Goal: Information Seeking & Learning: Learn about a topic

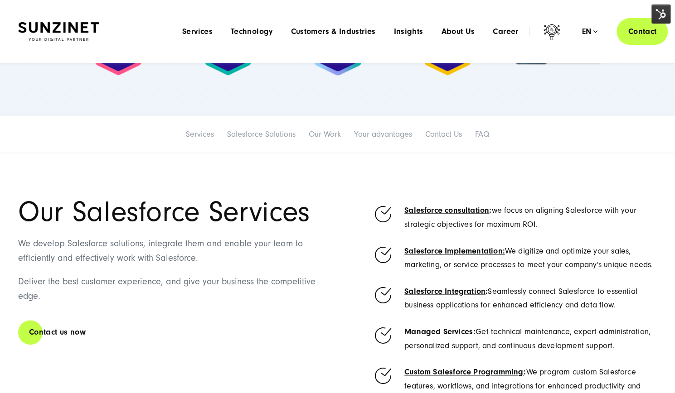
scroll to position [181, 0]
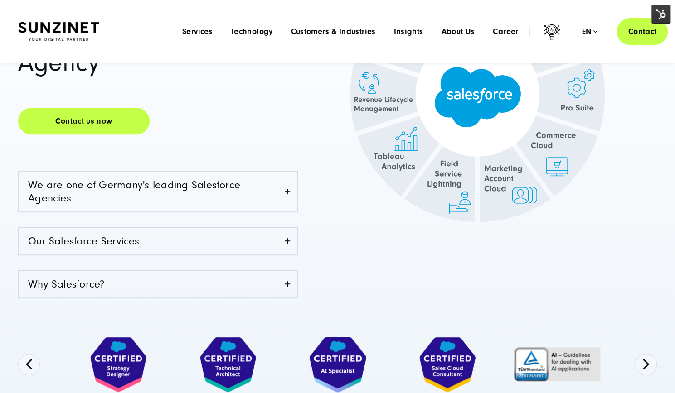
drag, startPoint x: 246, startPoint y: 195, endPoint x: 214, endPoint y: 212, distance: 35.3
click at [246, 195] on link "We are one of Germany's leading Salesforce Agencies" at bounding box center [158, 192] width 278 height 40
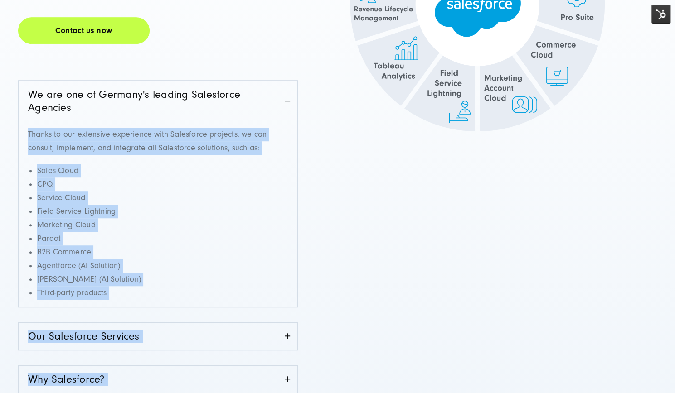
scroll to position [453, 0]
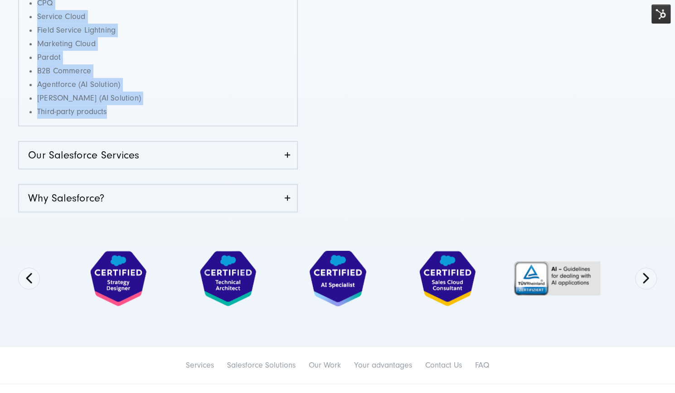
drag, startPoint x: 28, startPoint y: 223, endPoint x: 196, endPoint y: 108, distance: 202.9
click at [196, 108] on div "Thanks to our extensive experience with Salesforce projects, we can consult, im…" at bounding box center [158, 33] width 278 height 186
click at [220, 158] on link "Our Salesforce Services" at bounding box center [158, 155] width 278 height 27
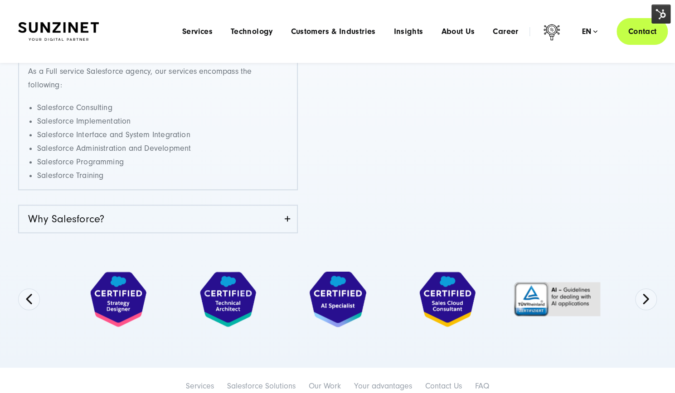
scroll to position [317, 0]
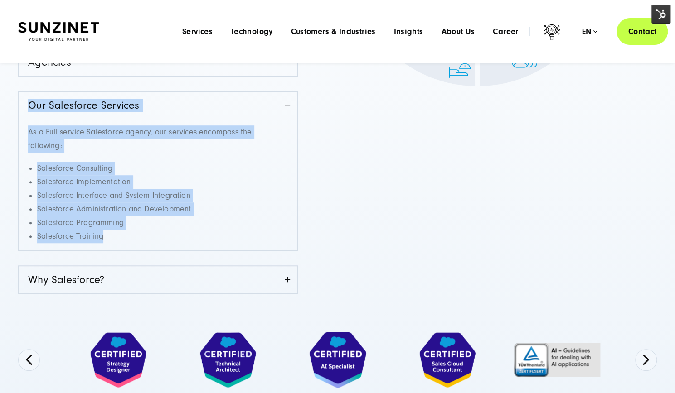
drag, startPoint x: 65, startPoint y: 187, endPoint x: 17, endPoint y: 105, distance: 94.9
click at [17, 105] on div "+20 years of experience, 170 employees across 3 countries Full service Salesfor…" at bounding box center [337, 110] width 675 height 584
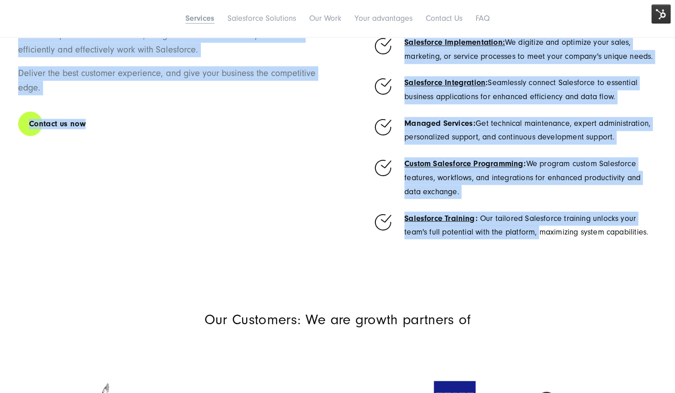
scroll to position [906, 0]
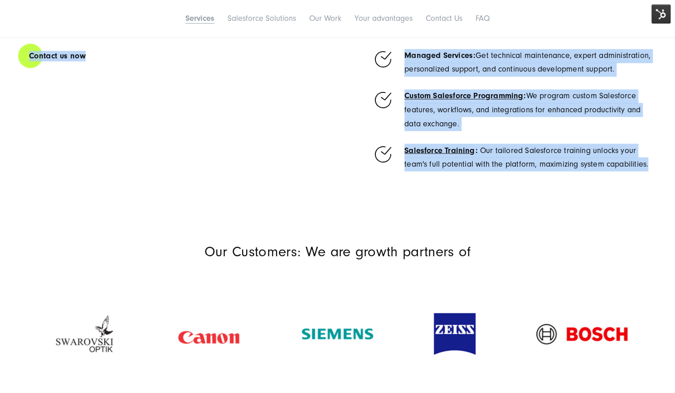
drag, startPoint x: 21, startPoint y: 63, endPoint x: 680, endPoint y: 187, distance: 670.9
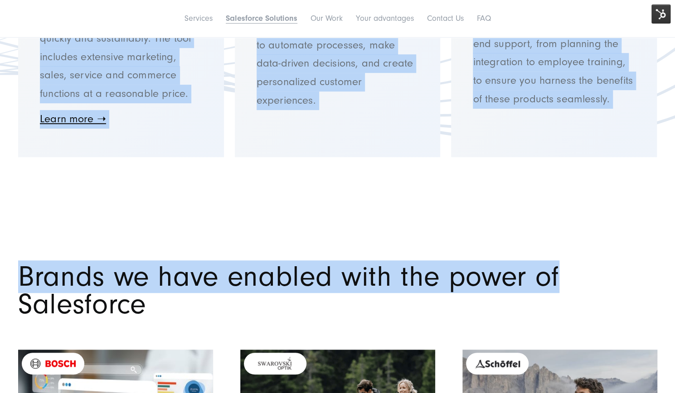
scroll to position [2266, 0]
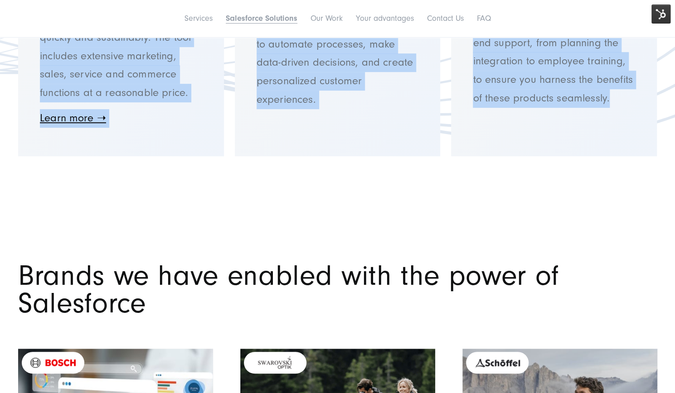
drag, startPoint x: 158, startPoint y: 250, endPoint x: 620, endPoint y: 115, distance: 481.6
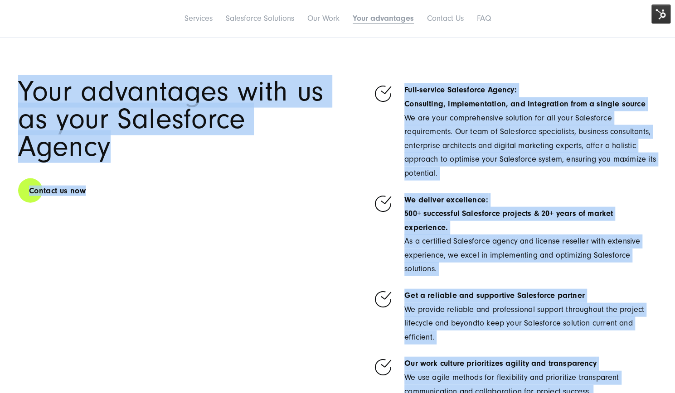
scroll to position [3308, 0]
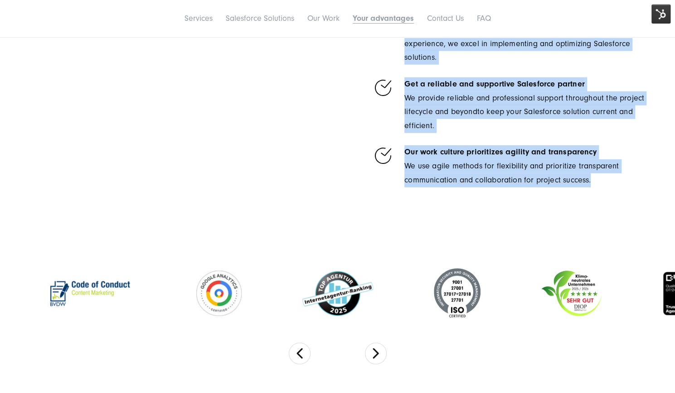
drag, startPoint x: 21, startPoint y: 145, endPoint x: 488, endPoint y: 174, distance: 467.6
click at [614, 188] on div "Your advantages with us as your Salesforce Agency Contact us now Full-service S…" at bounding box center [337, 33] width 639 height 334
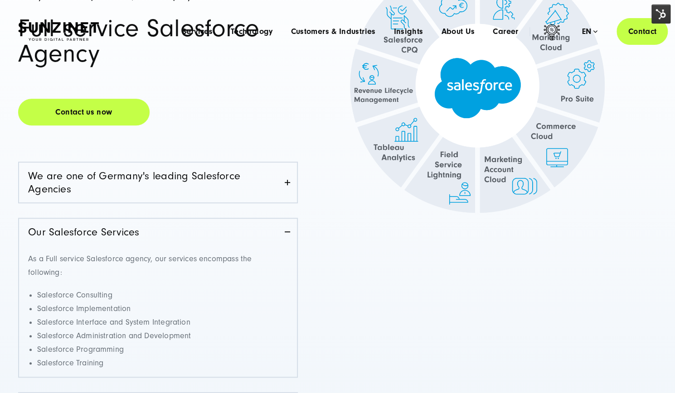
scroll to position [0, 0]
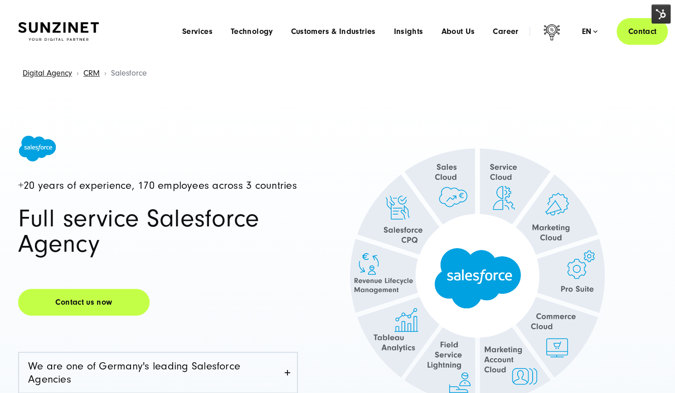
click at [386, 133] on img at bounding box center [477, 276] width 339 height 303
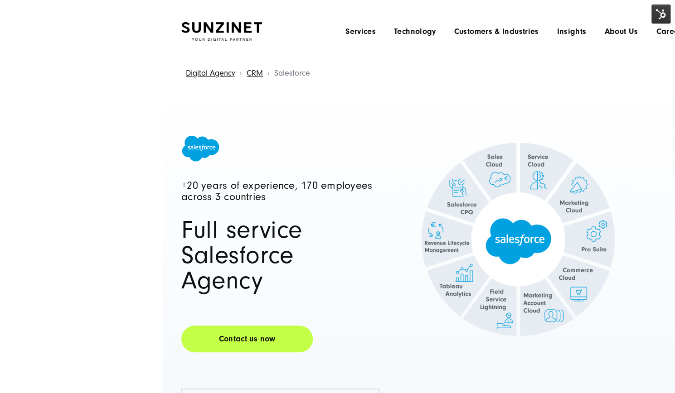
click at [0, 0] on headings-map at bounding box center [0, 0] width 0 height 0
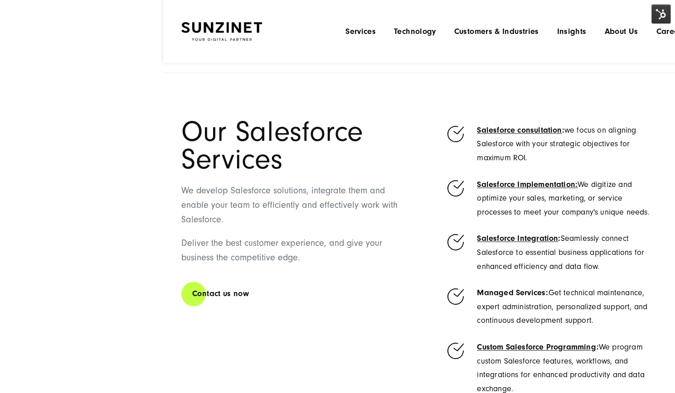
scroll to position [498, 0]
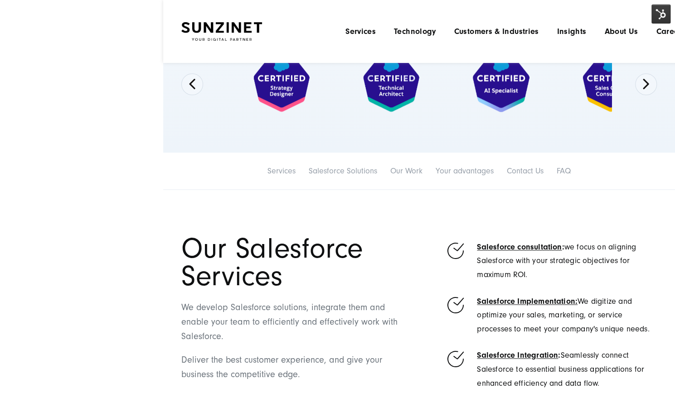
click at [286, 254] on span "Our Salesforce Services" at bounding box center [272, 262] width 182 height 60
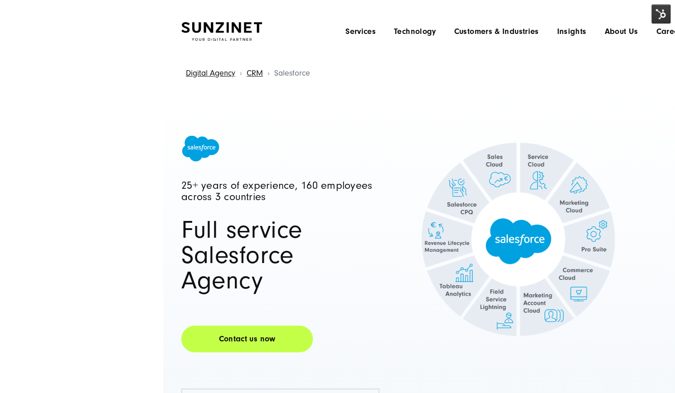
click at [347, 156] on span at bounding box center [280, 148] width 198 height 27
click at [0, 0] on headings-map at bounding box center [0, 0] width 0 height 0
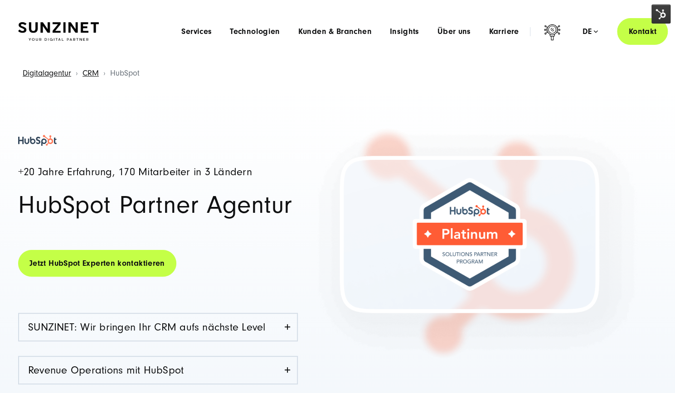
click at [598, 98] on div "+20 Jahre Erfahrung, 170 Mitarbeiter in 3 Ländern HubSpot Partner Agentur Jetzt…" at bounding box center [337, 323] width 675 height 477
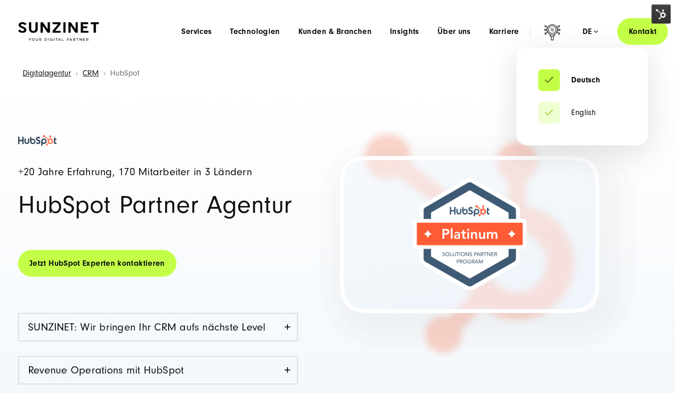
click at [593, 28] on div "de" at bounding box center [590, 31] width 16 height 9
click at [580, 112] on link "English" at bounding box center [567, 112] width 58 height 9
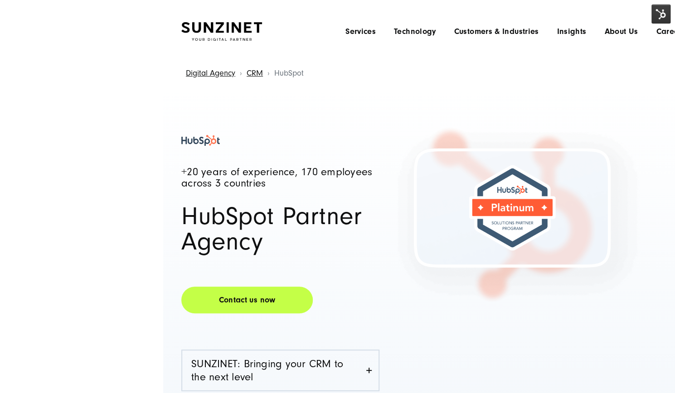
click at [658, 17] on img at bounding box center [660, 14] width 19 height 19
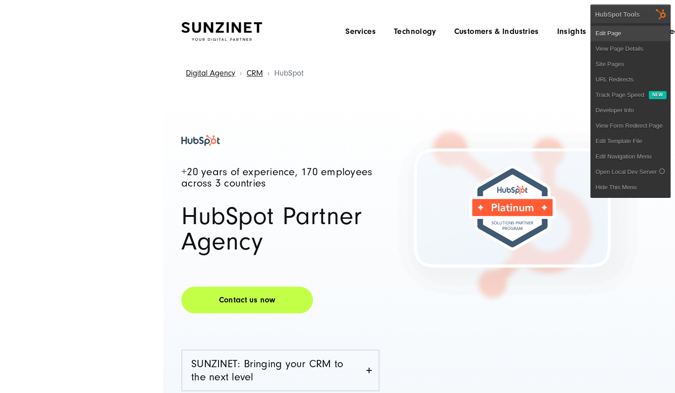
click at [611, 30] on link "Edit Page" at bounding box center [629, 33] width 79 height 15
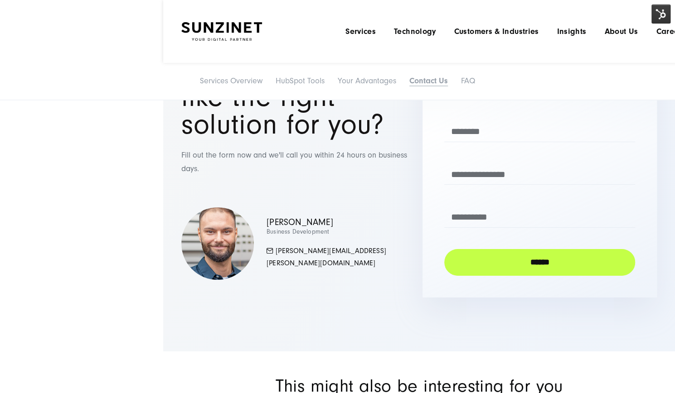
scroll to position [3625, 0]
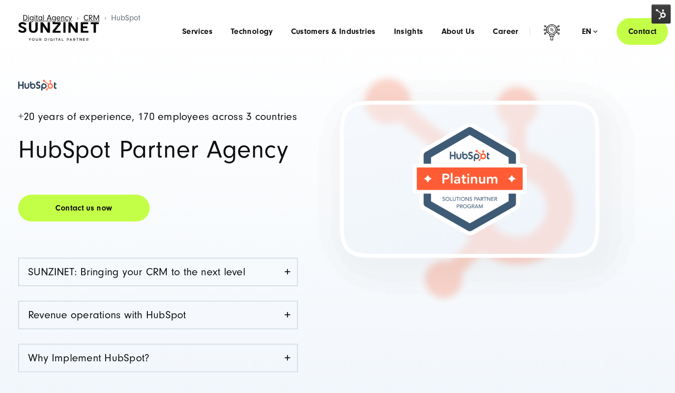
scroll to position [0, 0]
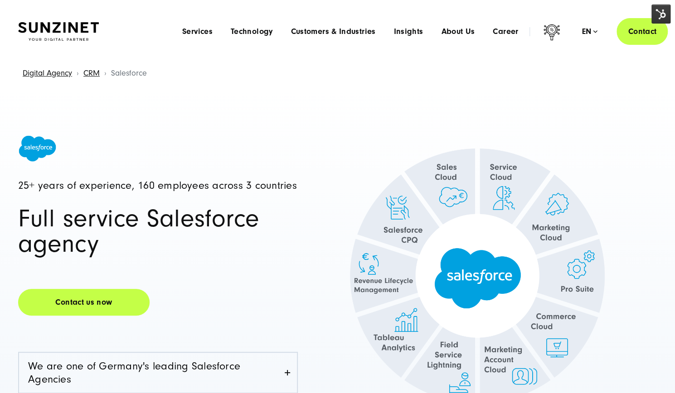
click at [658, 10] on img at bounding box center [660, 14] width 19 height 19
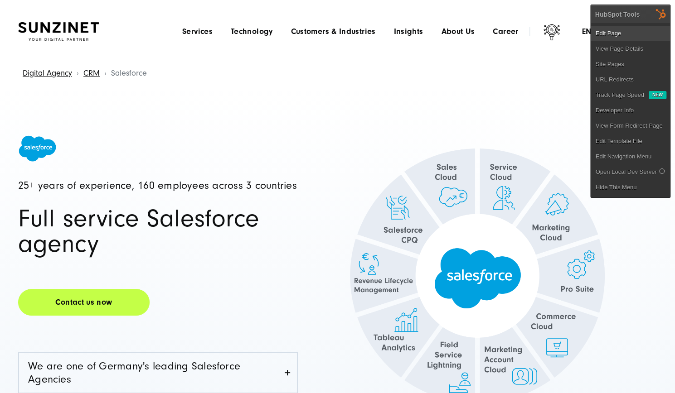
click at [624, 35] on link "Edit Page" at bounding box center [629, 33] width 79 height 15
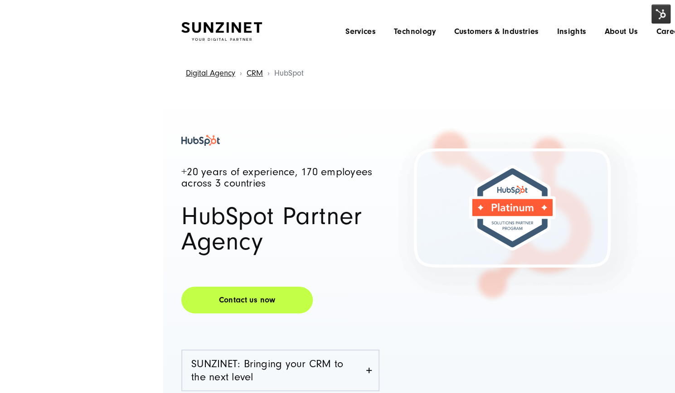
click at [661, 11] on img at bounding box center [660, 14] width 19 height 19
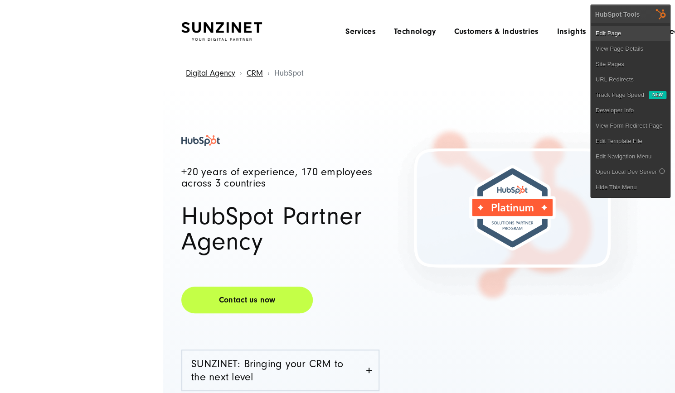
click at [609, 39] on link "Edit Page" at bounding box center [629, 33] width 79 height 15
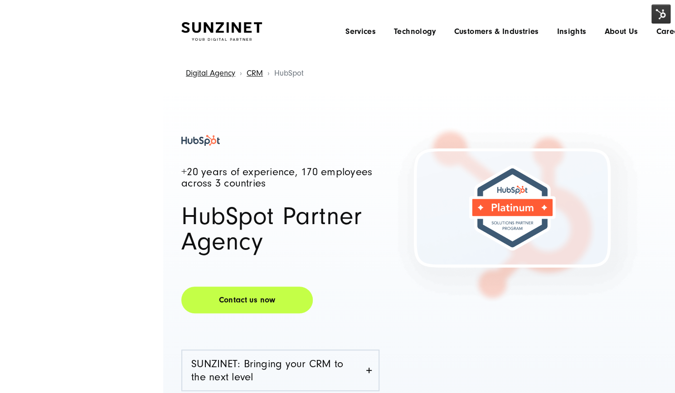
click at [0, 0] on headings-map at bounding box center [0, 0] width 0 height 0
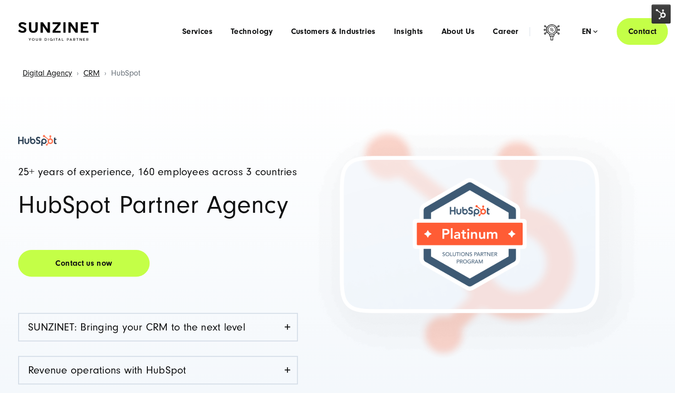
click at [662, 15] on img at bounding box center [660, 14] width 19 height 19
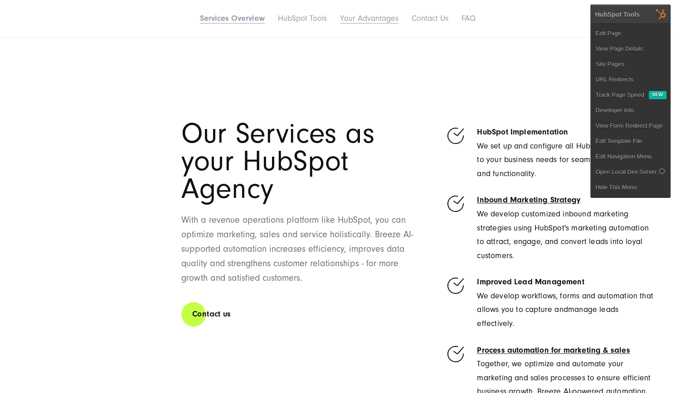
scroll to position [589, 0]
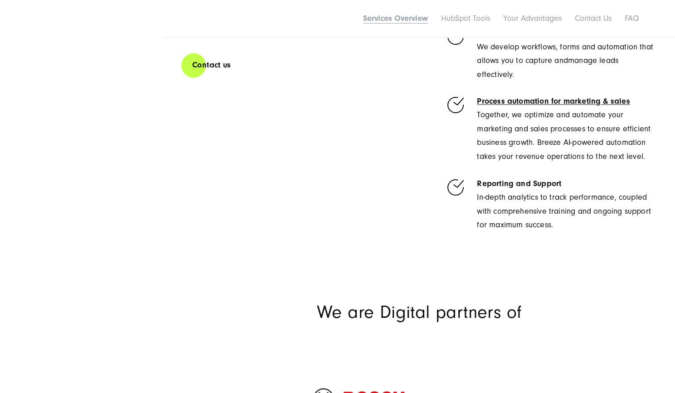
scroll to position [589, 0]
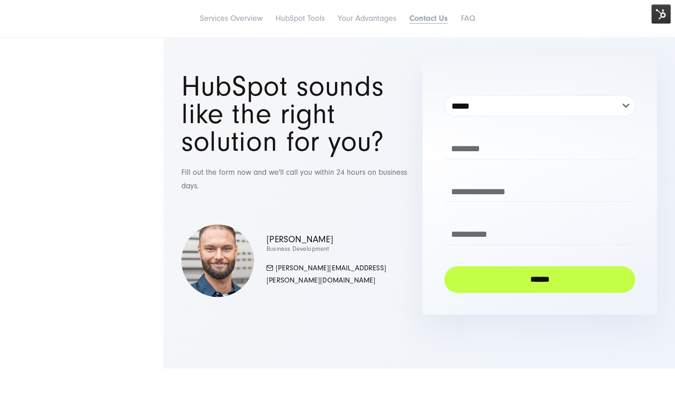
click at [315, 116] on h1 "HubSpot sounds like the right solution for you?" at bounding box center [298, 114] width 234 height 82
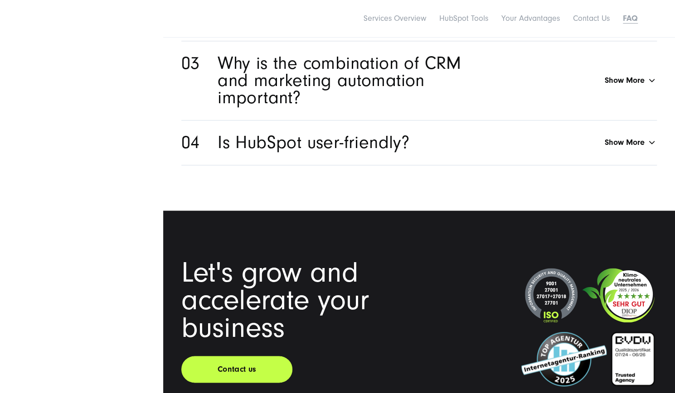
scroll to position [3676, 0]
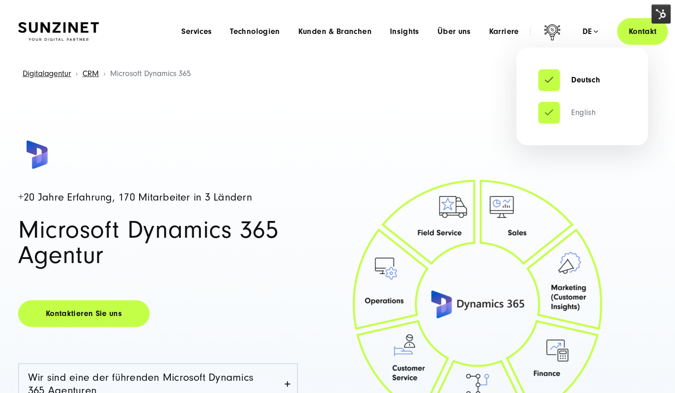
click at [582, 112] on link "English" at bounding box center [567, 112] width 58 height 9
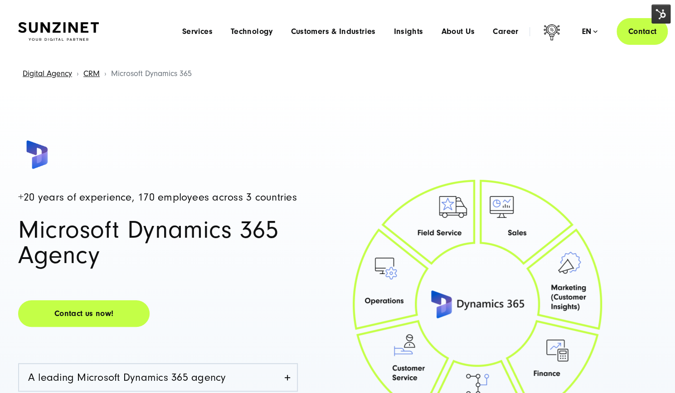
click at [662, 15] on img at bounding box center [660, 14] width 19 height 19
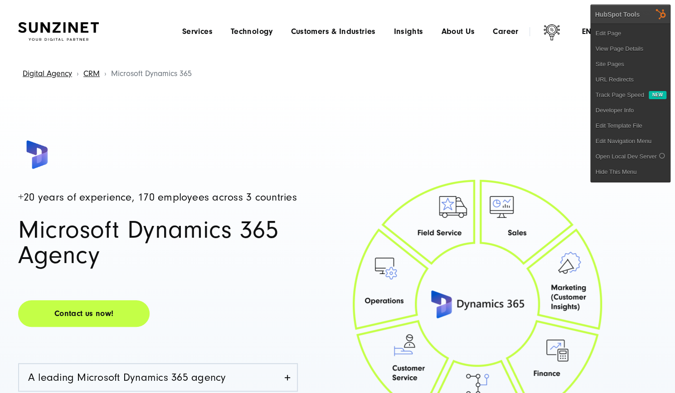
click at [605, 34] on link "Edit Page" at bounding box center [629, 33] width 79 height 15
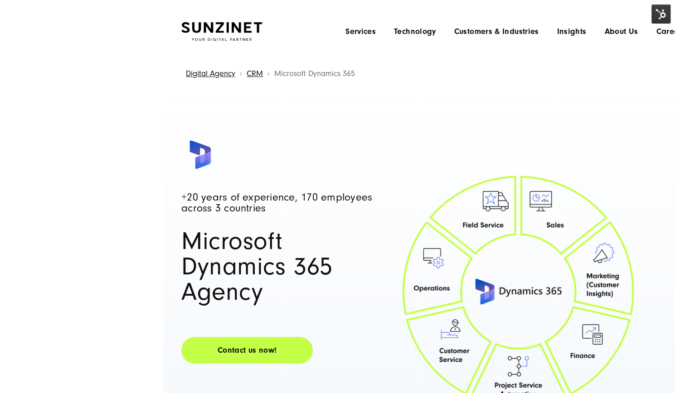
click at [0, 0] on headings-map at bounding box center [0, 0] width 0 height 0
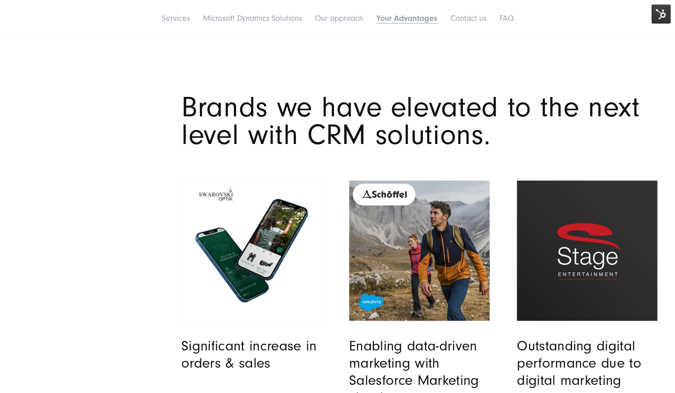
scroll to position [3761, 0]
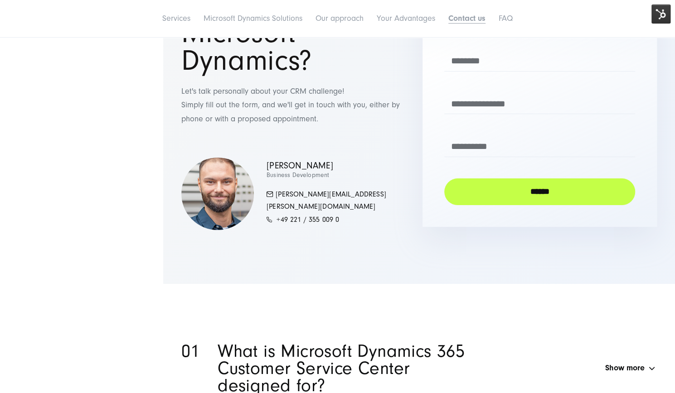
scroll to position [3988, 0]
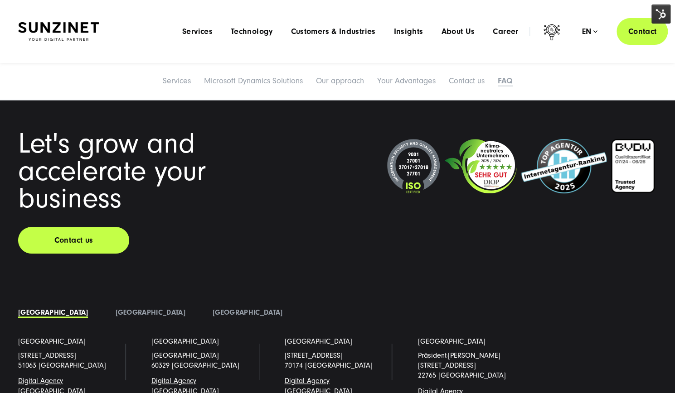
scroll to position [4180, 0]
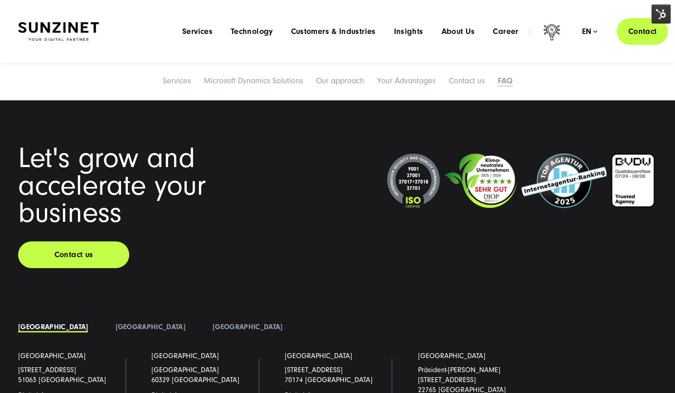
click at [59, 123] on div "Let's grow and accelerate your business Contact us Germany" at bounding box center [337, 298] width 675 height 405
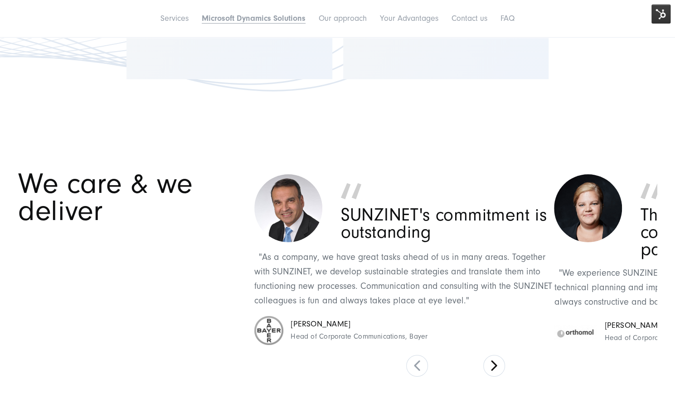
scroll to position [1869, 0]
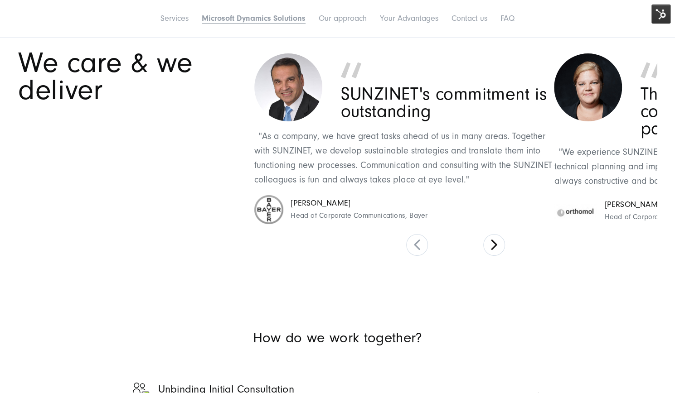
click at [491, 258] on section "We care & we deliver SUNZINET's commitment is outstanding "As a company, we hav…" at bounding box center [337, 152] width 675 height 269
click at [498, 249] on button at bounding box center [494, 245] width 22 height 22
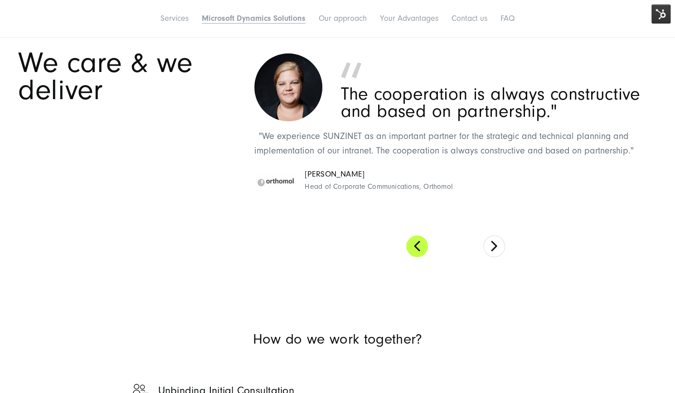
click at [412, 252] on button at bounding box center [417, 247] width 22 height 22
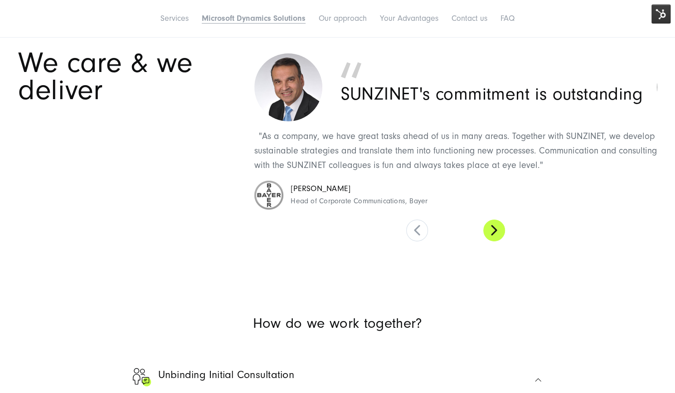
click at [494, 236] on button at bounding box center [494, 231] width 22 height 22
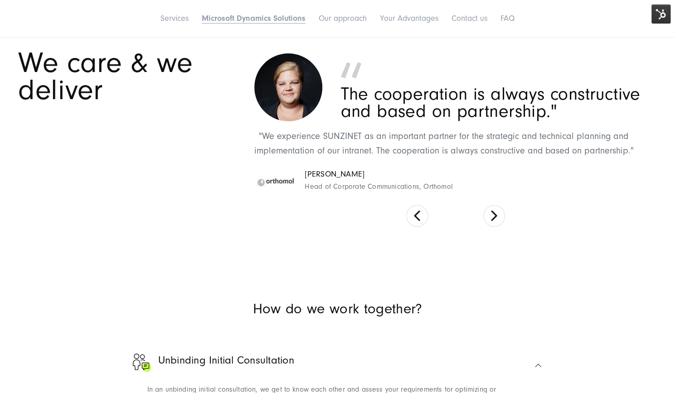
click at [82, 210] on div "We care & we deliver" at bounding box center [129, 138] width 223 height 178
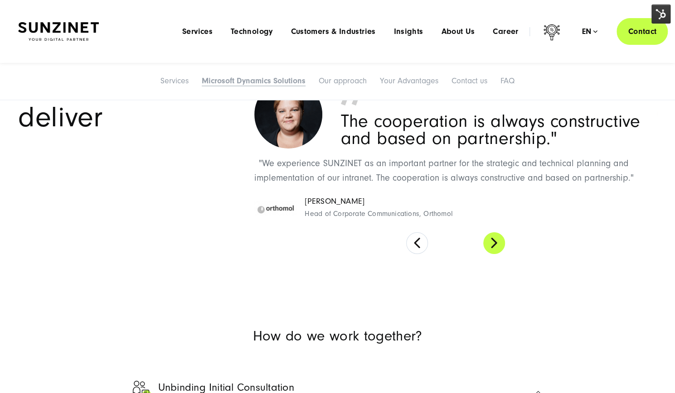
scroll to position [1824, 0]
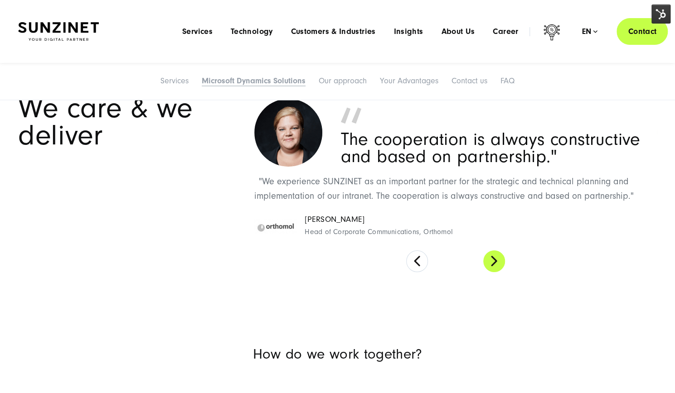
click at [492, 262] on button at bounding box center [494, 262] width 22 height 22
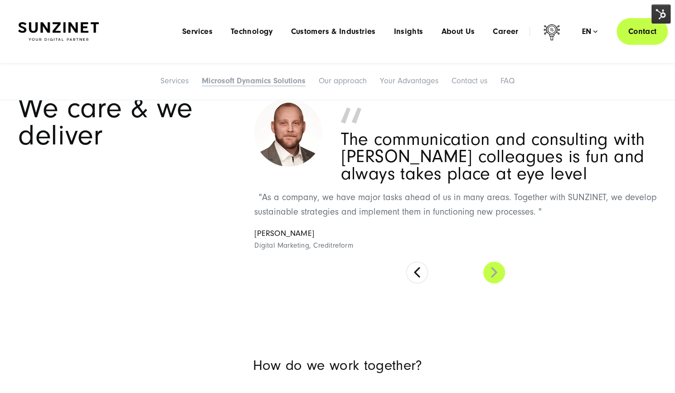
click at [497, 272] on button at bounding box center [494, 273] width 22 height 22
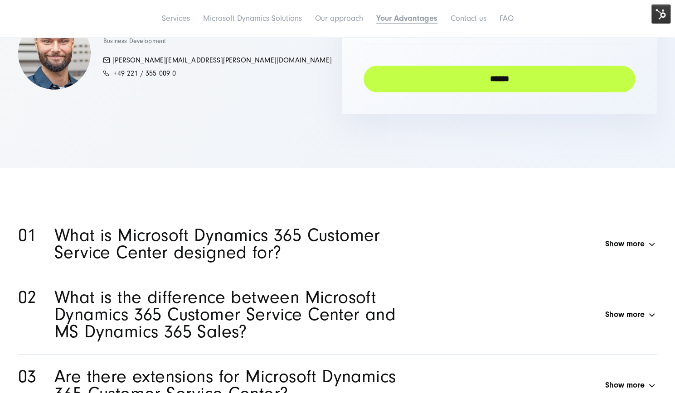
scroll to position [3761, 0]
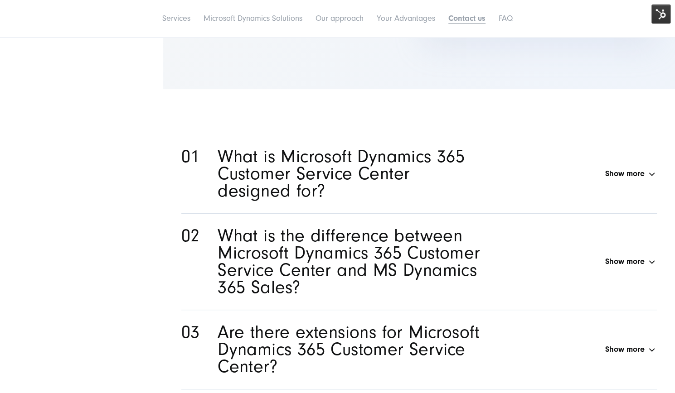
scroll to position [4124, 0]
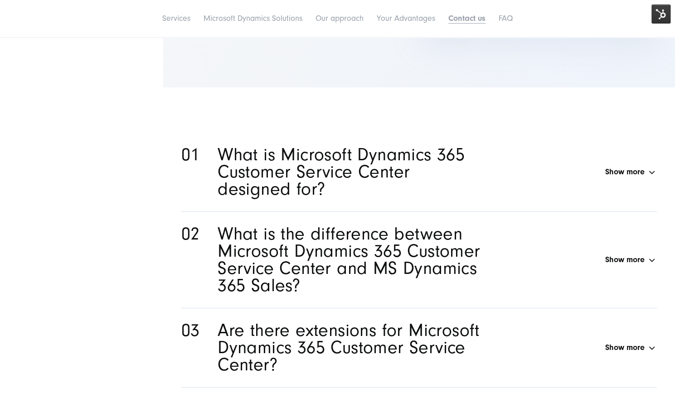
click at [316, 165] on h2 "What is Microsoft Dynamics 365 Customer Service Center designed for?" at bounding box center [349, 172] width 263 height 52
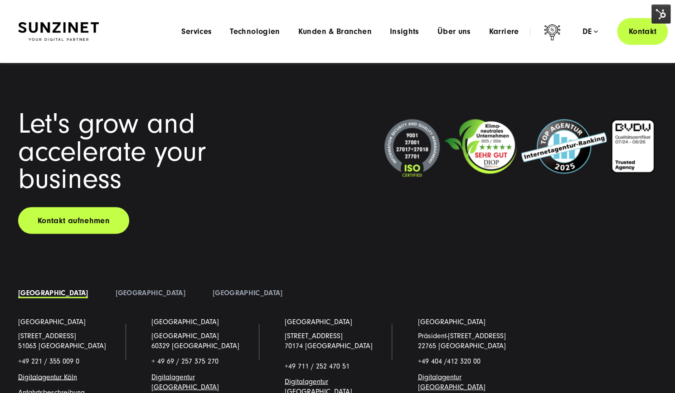
scroll to position [6790, 0]
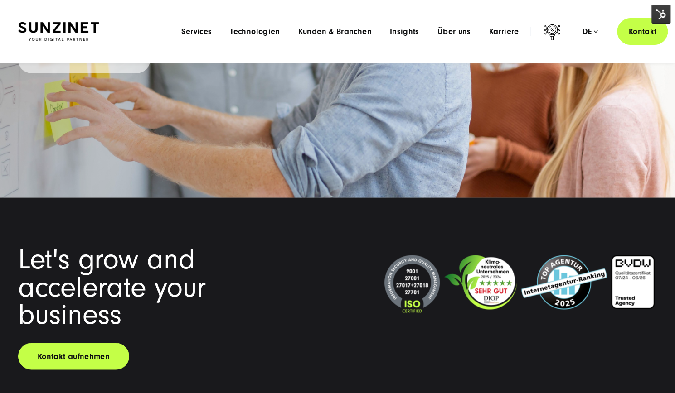
click at [661, 12] on img at bounding box center [660, 14] width 19 height 19
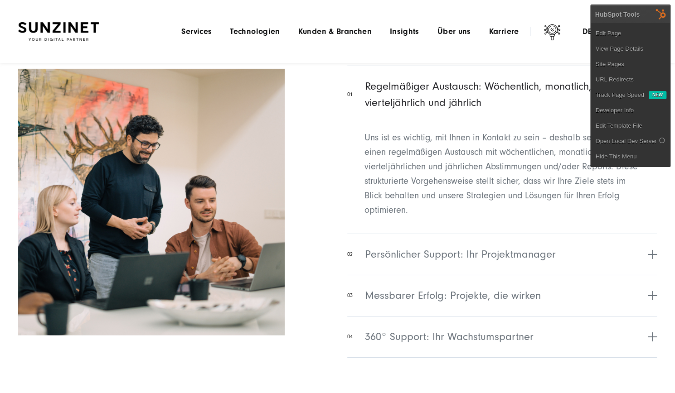
scroll to position [3708, 0]
